Goal: Information Seeking & Learning: Learn about a topic

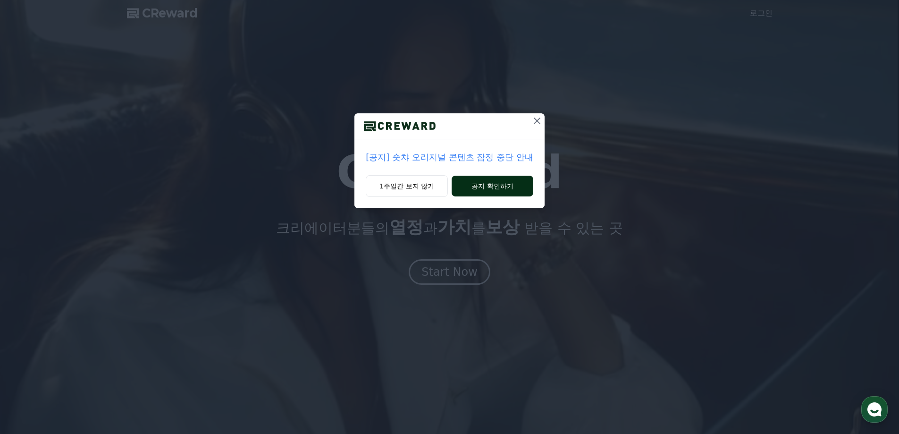
click at [468, 187] on button "공지 확인하기" at bounding box center [493, 186] width 82 height 21
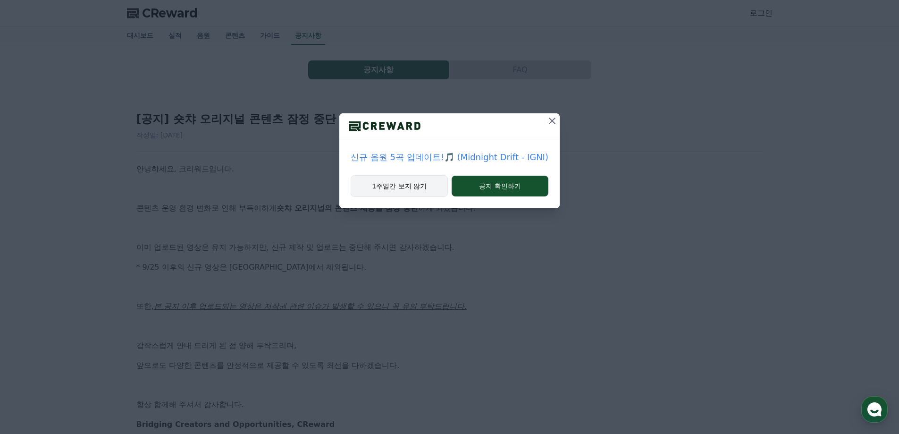
click at [441, 193] on button "1주일간 보지 않기" at bounding box center [399, 186] width 97 height 22
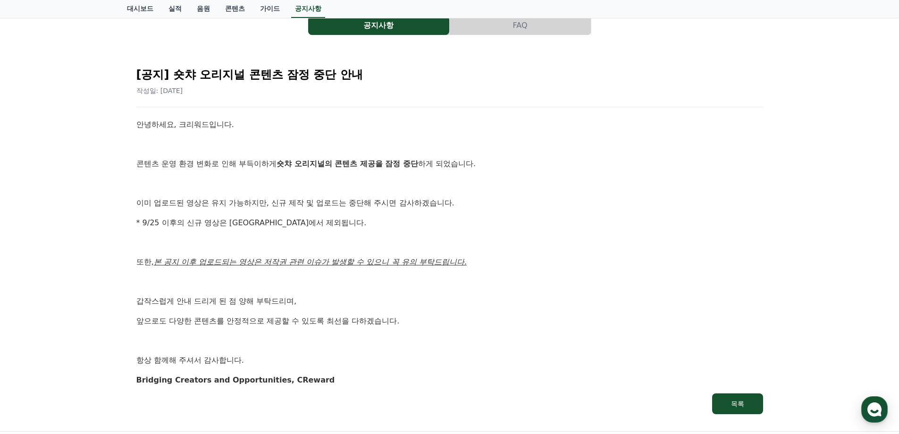
scroll to position [79, 0]
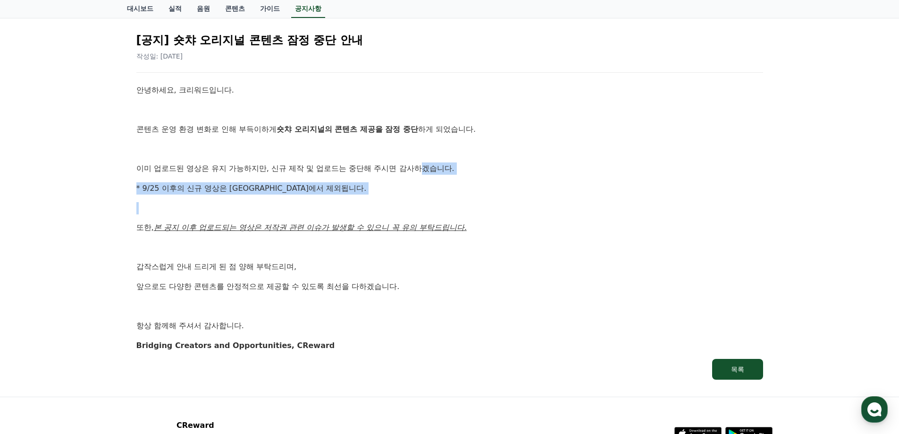
drag, startPoint x: 425, startPoint y: 166, endPoint x: 403, endPoint y: 207, distance: 46.7
click at [403, 207] on div "안녕하세요, 크리워드입니다. 콘텐츠 운영 환경 변화로 인해 부득이하게 숏챠 오리지널의 콘텐츠 제공을 잠정 중단 하게 되었습니다. 이미 업로드된…" at bounding box center [449, 217] width 627 height 267
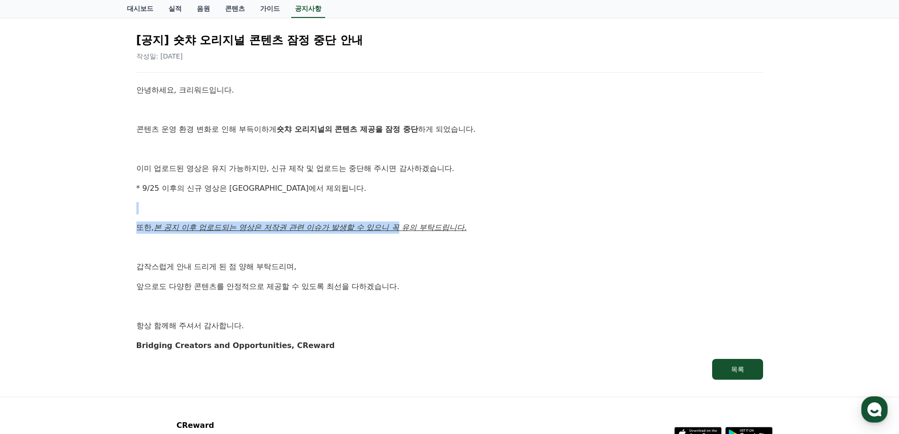
drag, startPoint x: 400, startPoint y: 222, endPoint x: 388, endPoint y: 195, distance: 30.0
click at [388, 195] on div "안녕하세요, 크리워드입니다. 콘텐츠 운영 환경 변화로 인해 부득이하게 숏챠 오리지널의 콘텐츠 제공을 잠정 중단 하게 되었습니다. 이미 업로드된…" at bounding box center [449, 217] width 627 height 267
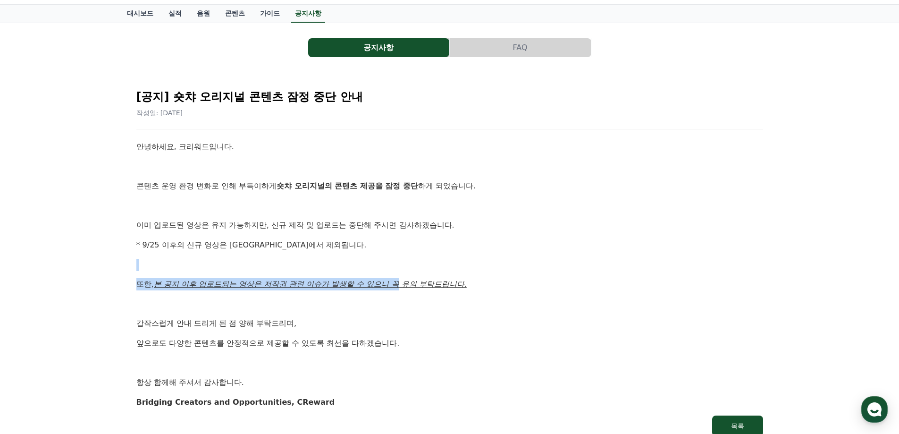
scroll to position [0, 0]
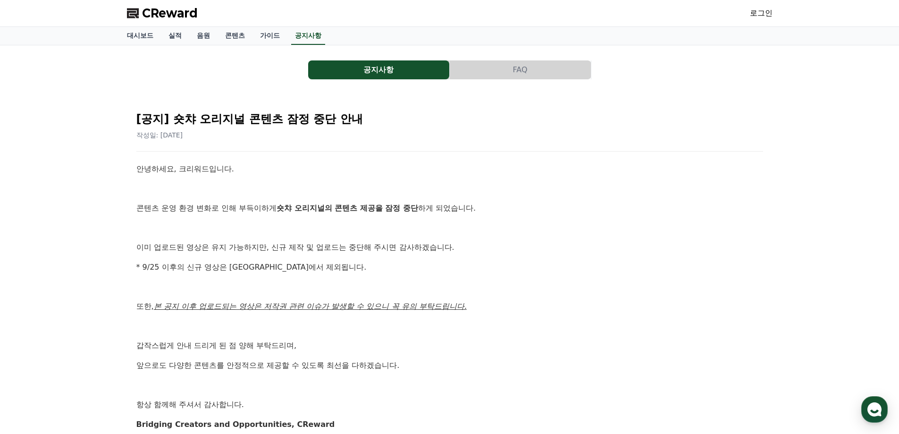
click at [390, 184] on p at bounding box center [449, 189] width 627 height 12
click at [200, 37] on link "음원" at bounding box center [203, 36] width 28 height 18
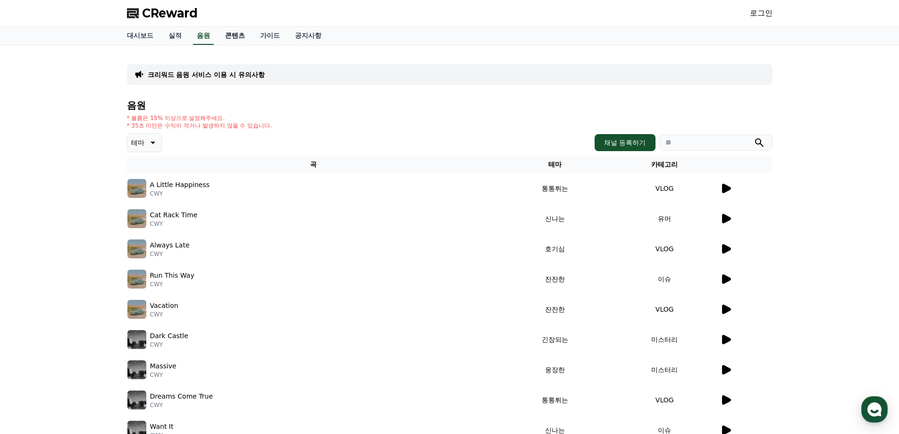
click at [231, 42] on link "콘텐츠" at bounding box center [235, 36] width 35 height 18
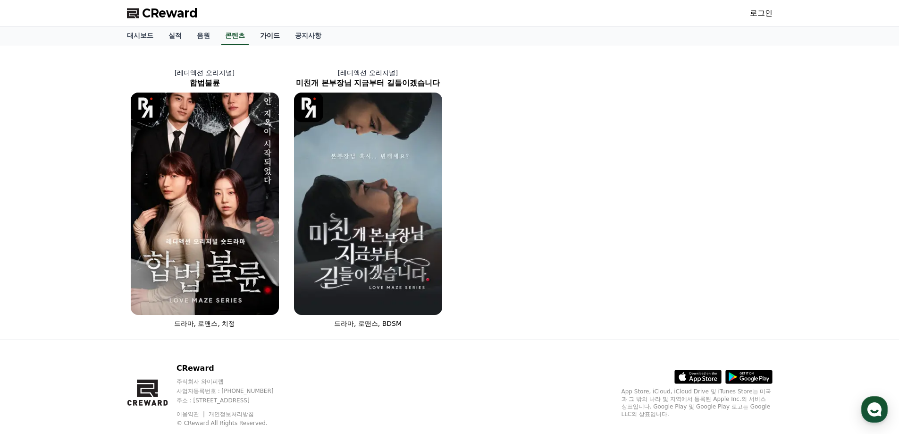
click at [261, 40] on link "가이드" at bounding box center [270, 36] width 35 height 18
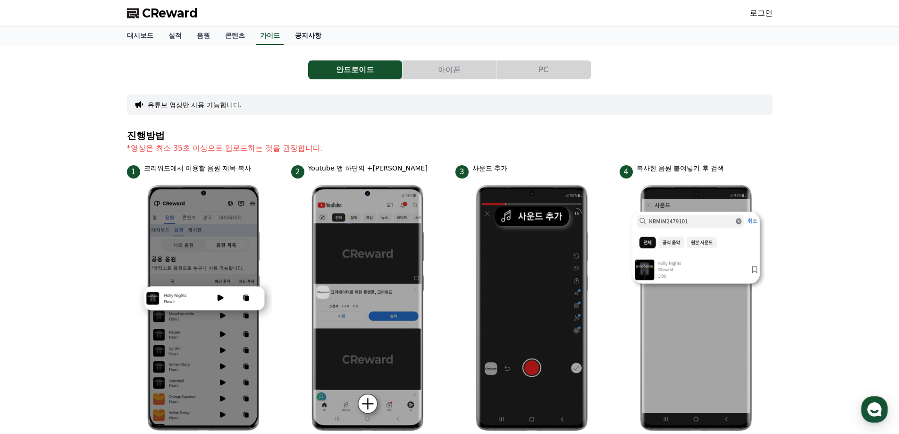
click at [299, 41] on link "공지사항" at bounding box center [309, 36] width 42 height 18
